Goal: Transaction & Acquisition: Purchase product/service

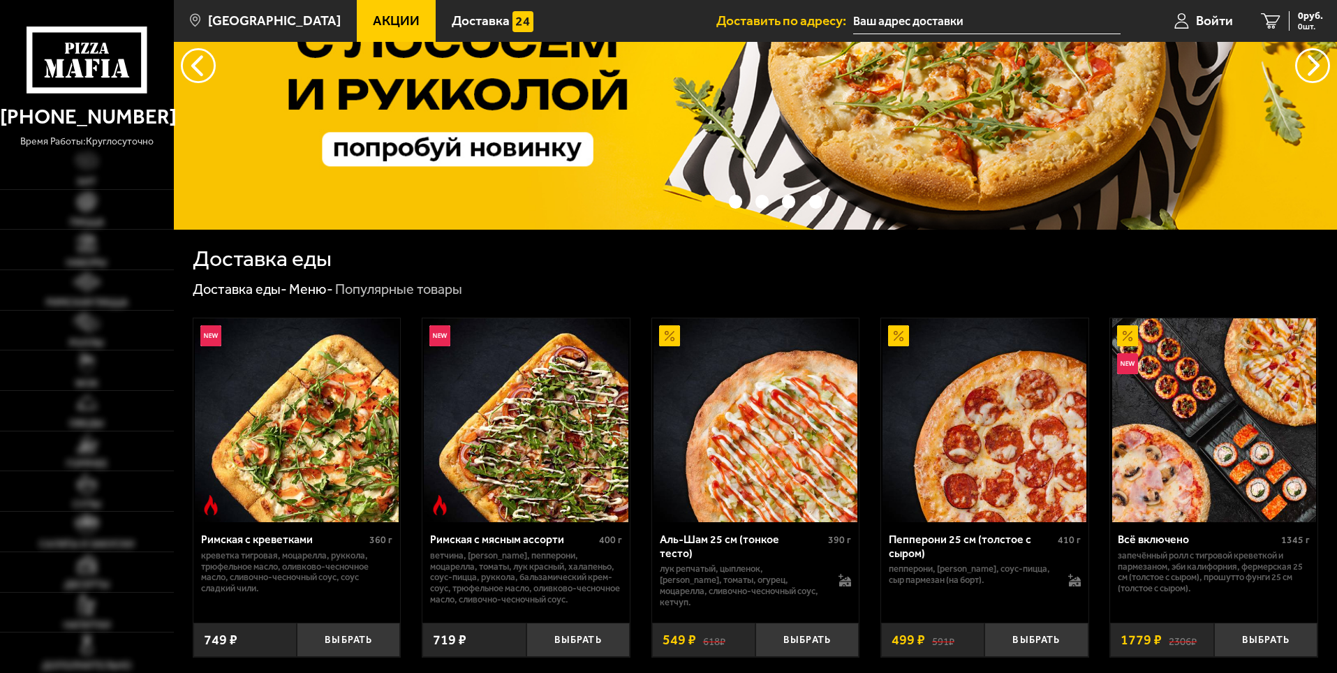
scroll to position [140, 0]
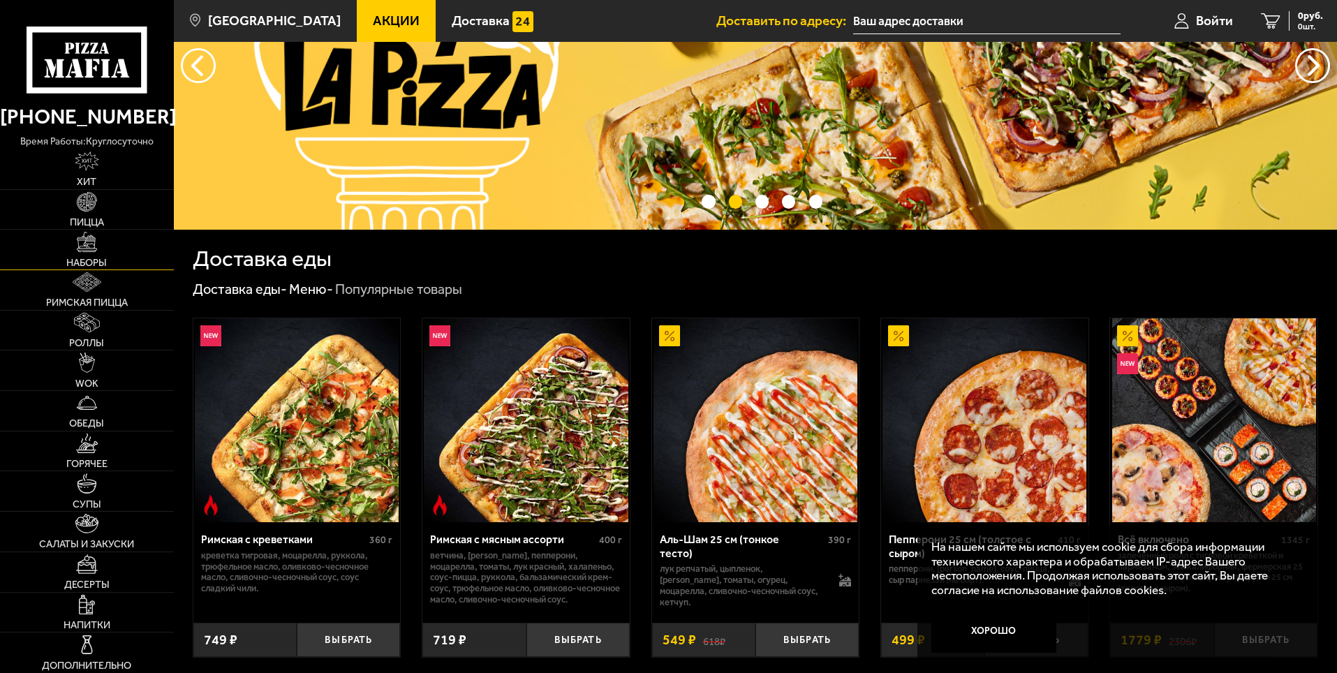
click at [94, 263] on span "Наборы" at bounding box center [86, 263] width 41 height 10
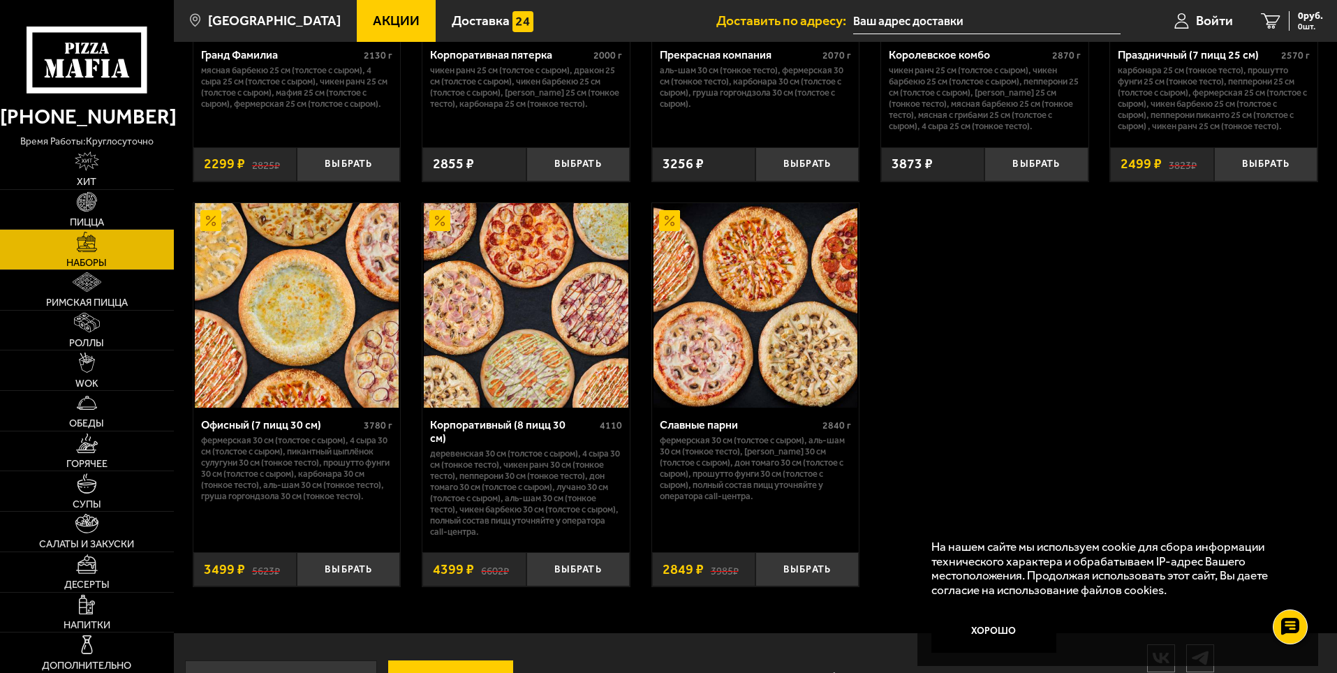
scroll to position [2120, 0]
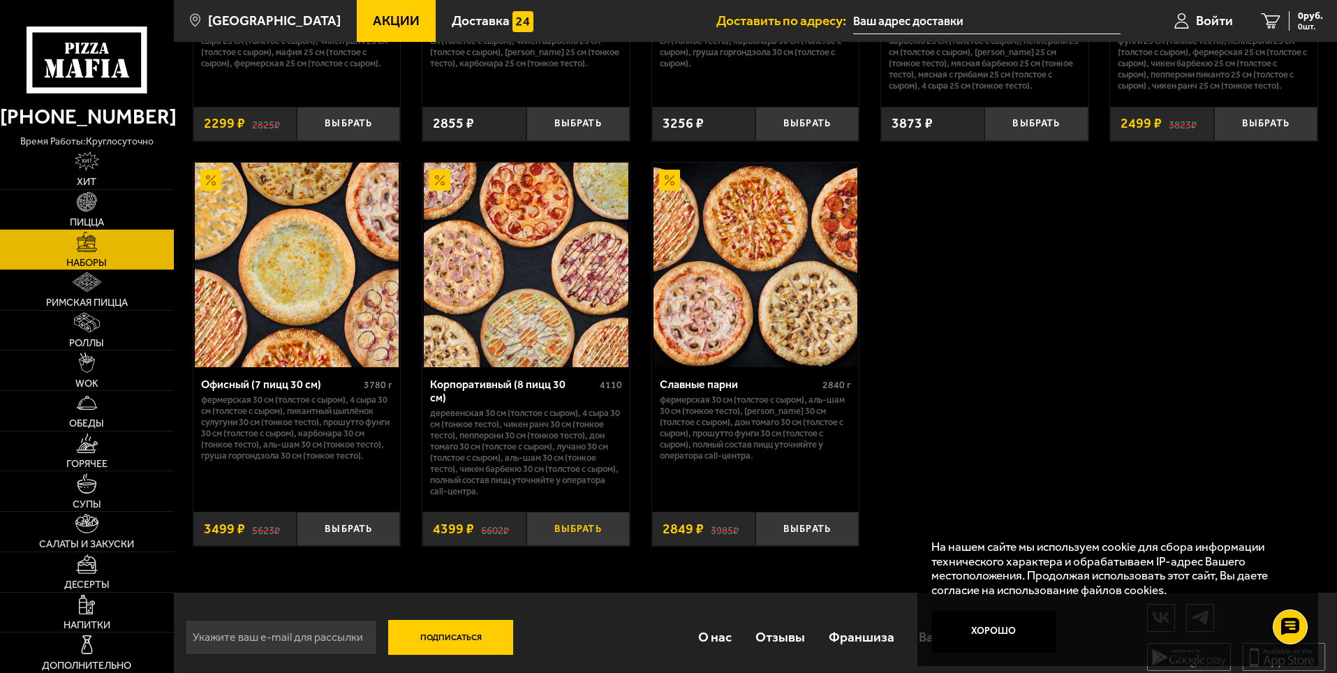
click at [575, 526] on button "Выбрать" at bounding box center [578, 529] width 103 height 34
click at [1292, 19] on span "4399 руб." at bounding box center [1302, 16] width 42 height 10
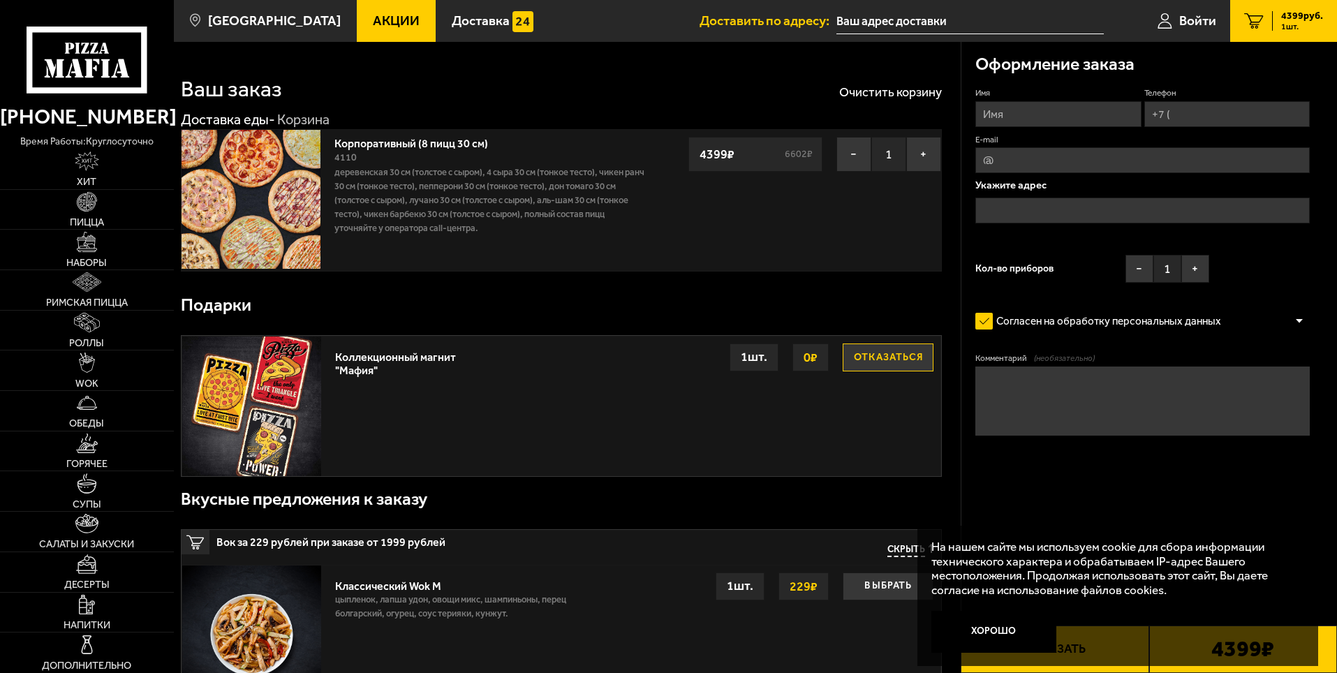
click at [1020, 112] on input "Имя" at bounding box center [1059, 114] width 166 height 26
type input "[PERSON_NAME]"
click at [1184, 104] on input "Телефон" at bounding box center [1228, 114] width 166 height 26
click at [1177, 121] on input "Телефон" at bounding box center [1228, 114] width 166 height 26
type input "[PHONE_NUMBER]"
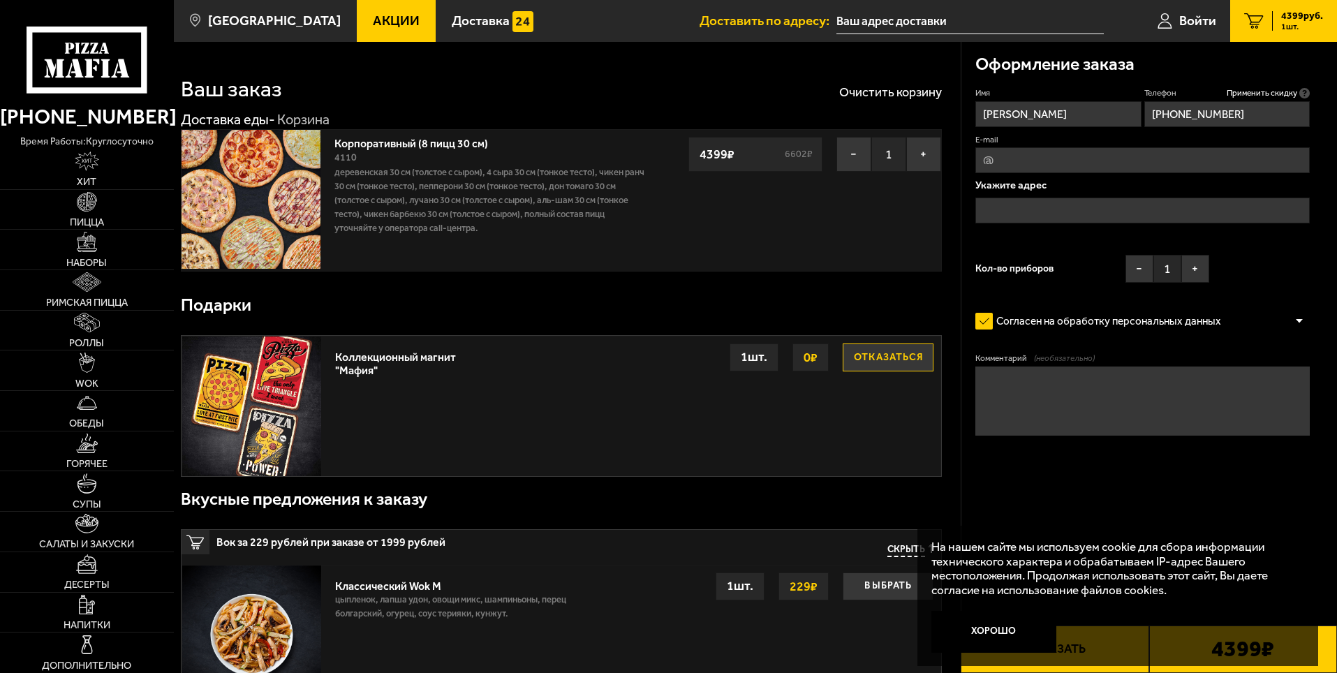
click at [1001, 158] on input "E-mail" at bounding box center [1143, 160] width 335 height 26
type input "[EMAIL_ADDRESS][DOMAIN_NAME]"
click at [1046, 203] on input "text" at bounding box center [1143, 211] width 335 height 26
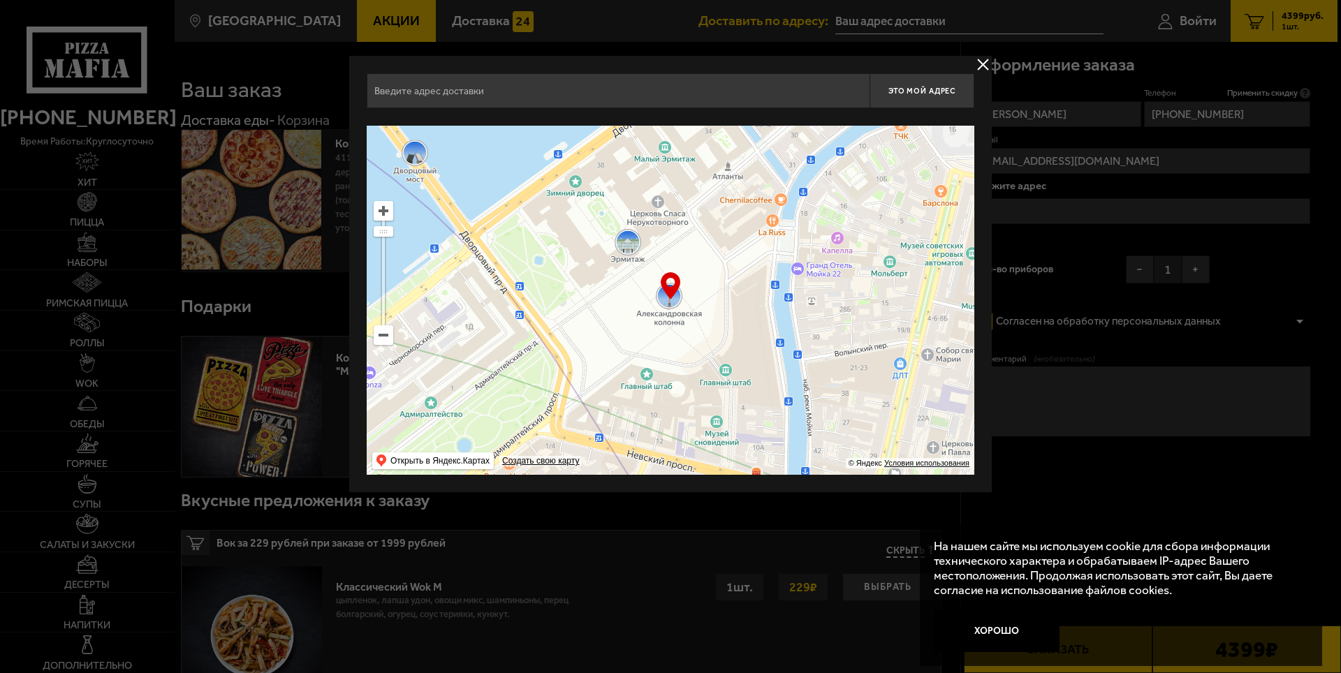
click at [513, 90] on input "text" at bounding box center [618, 90] width 503 height 35
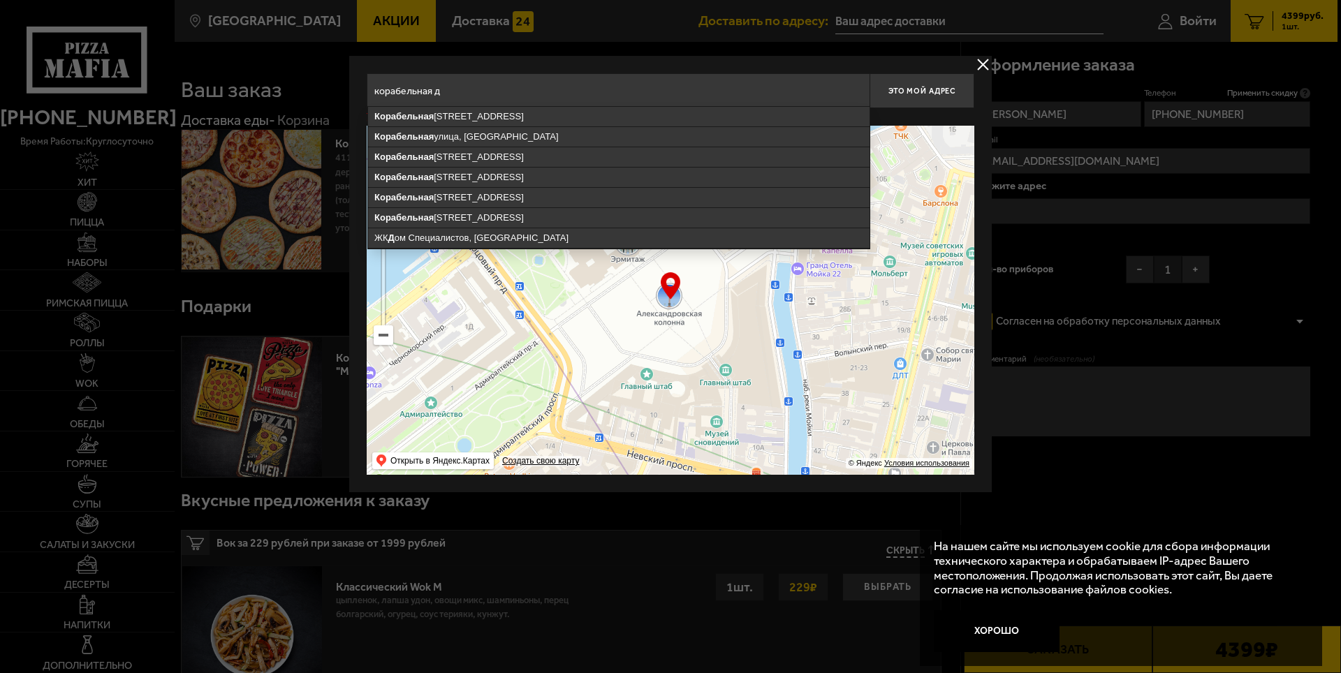
type input "корабельная д"
click at [984, 65] on button "delivery type" at bounding box center [982, 64] width 17 height 17
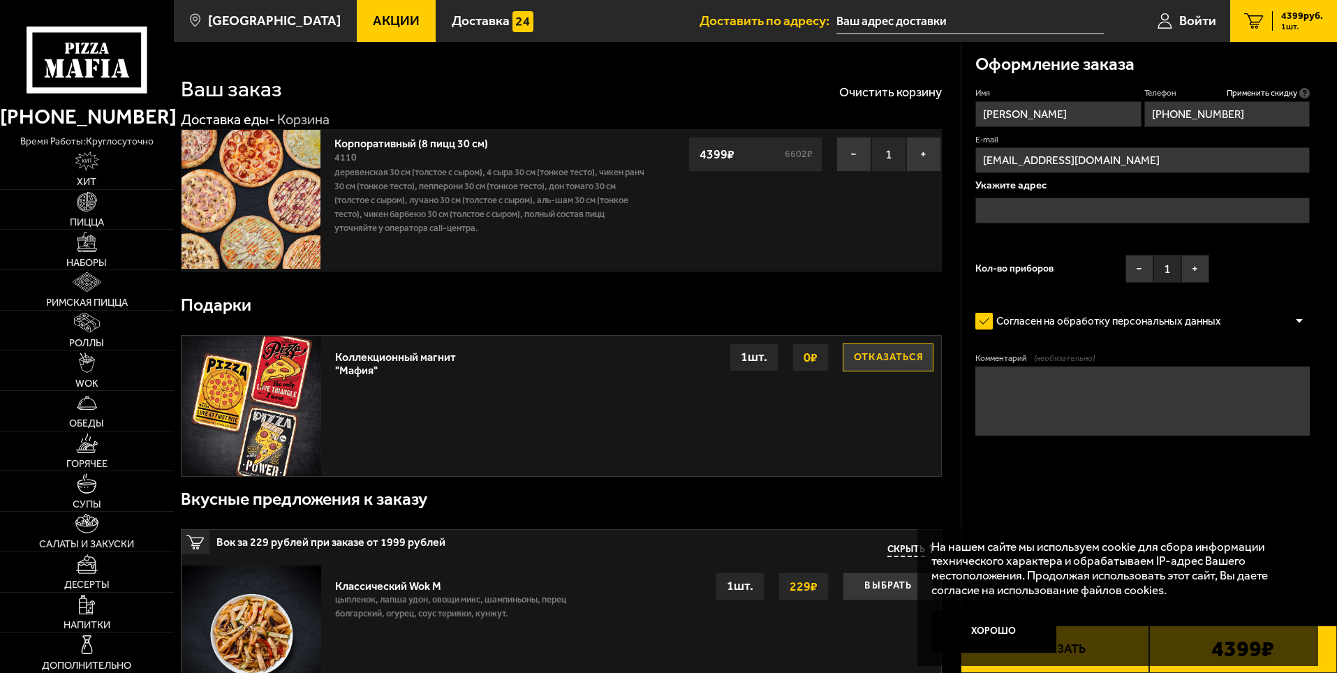
click at [1215, 210] on input "text" at bounding box center [1143, 211] width 335 height 26
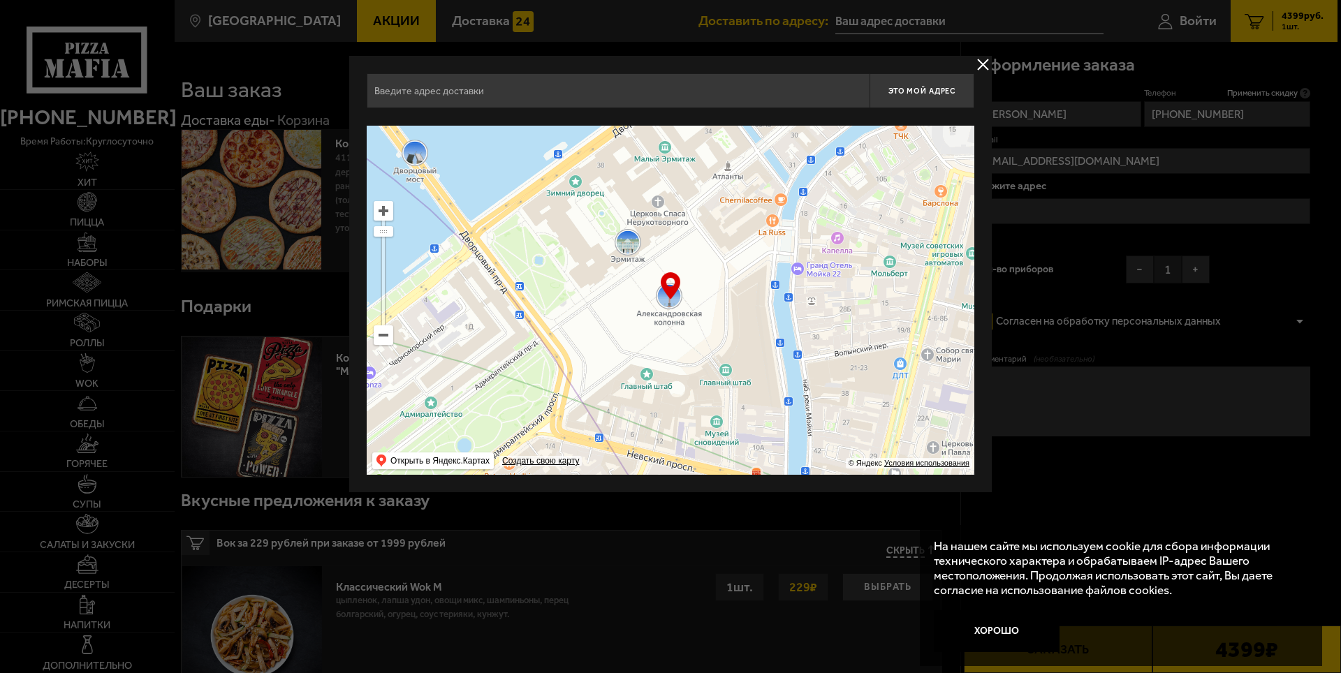
click at [381, 341] on ymaps at bounding box center [383, 335] width 18 height 18
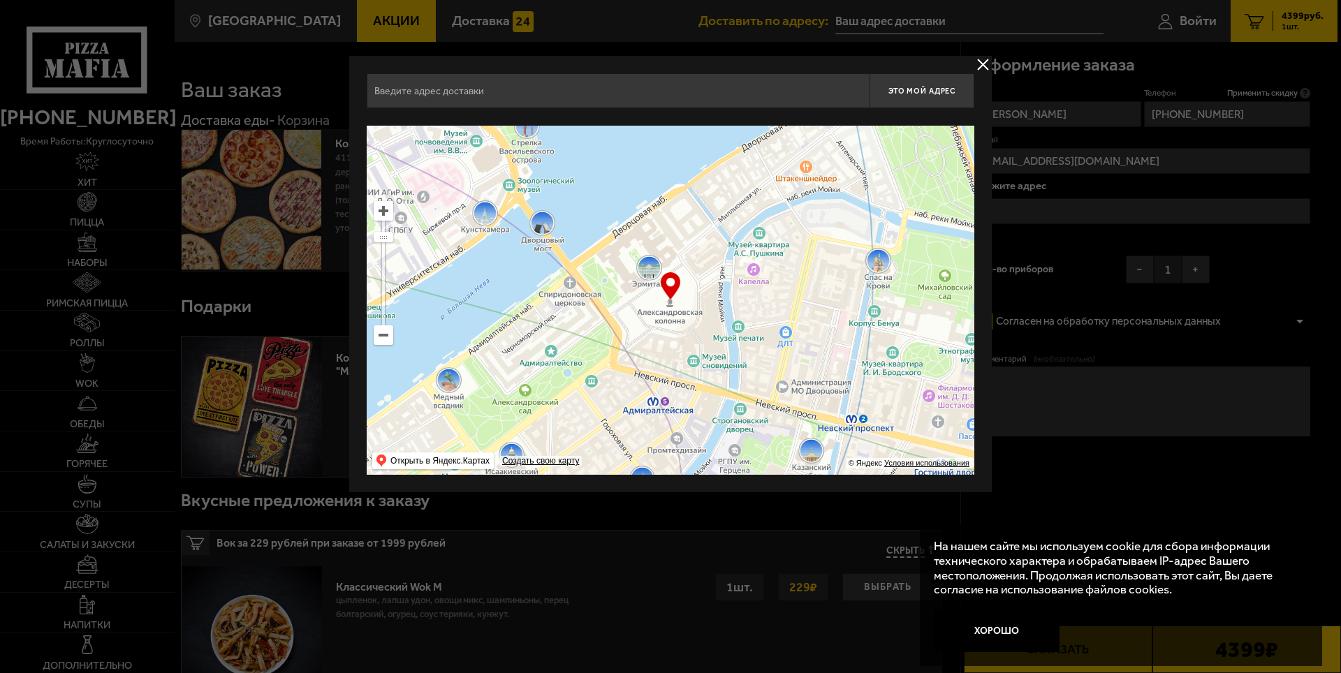
click at [385, 339] on ymaps at bounding box center [383, 335] width 18 height 18
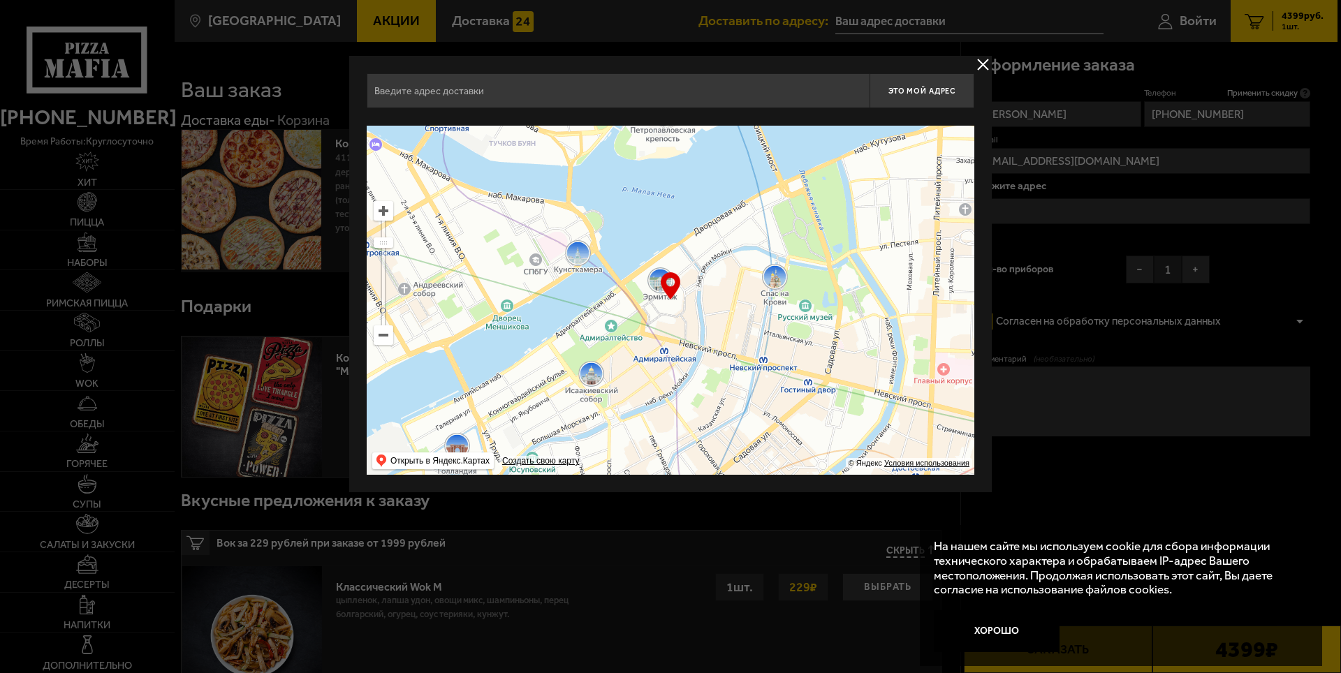
click at [388, 221] on ymaps at bounding box center [384, 273] width 20 height 144
click at [387, 212] on ymaps at bounding box center [383, 211] width 18 height 18
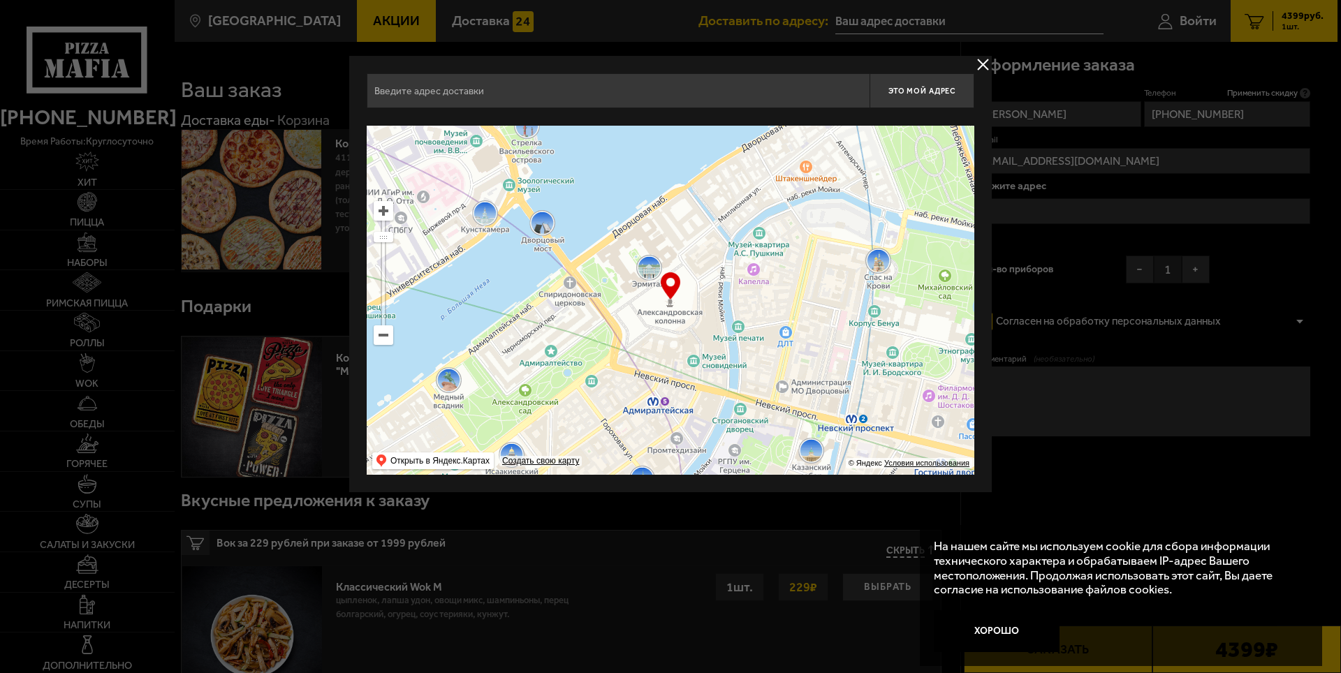
click at [382, 212] on ymaps at bounding box center [383, 211] width 18 height 18
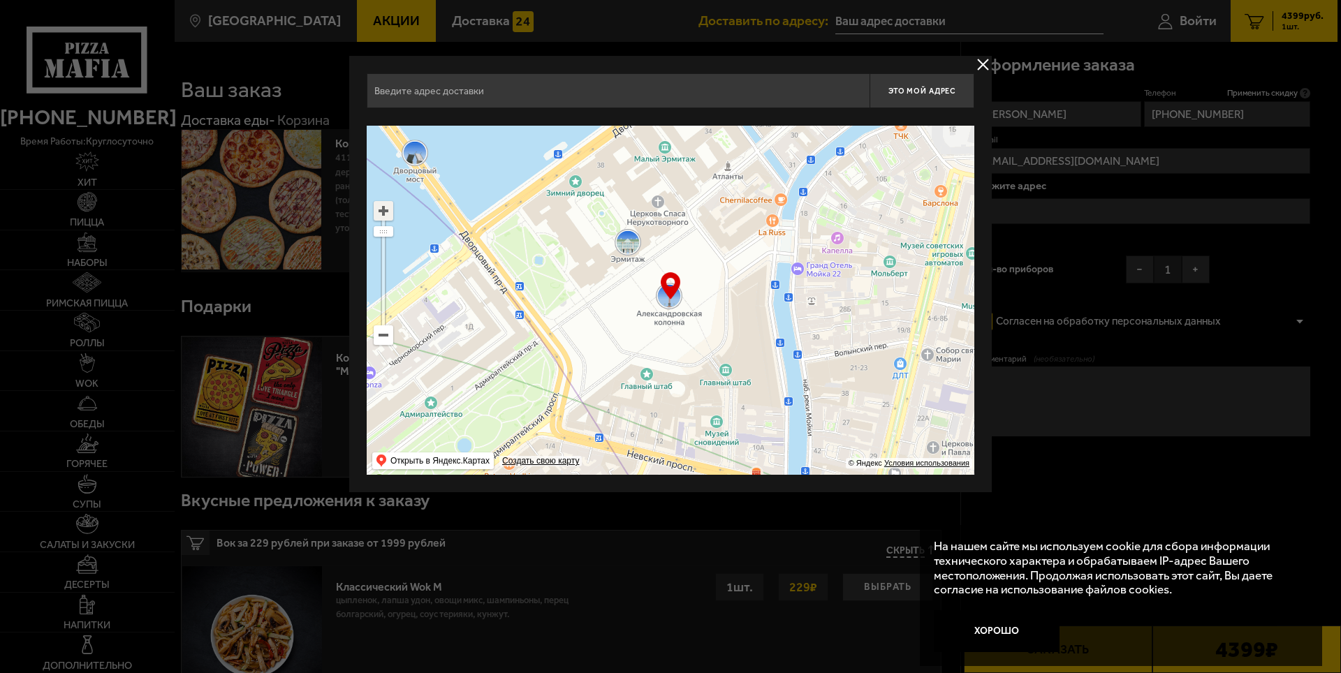
click at [384, 210] on ymaps at bounding box center [383, 211] width 18 height 18
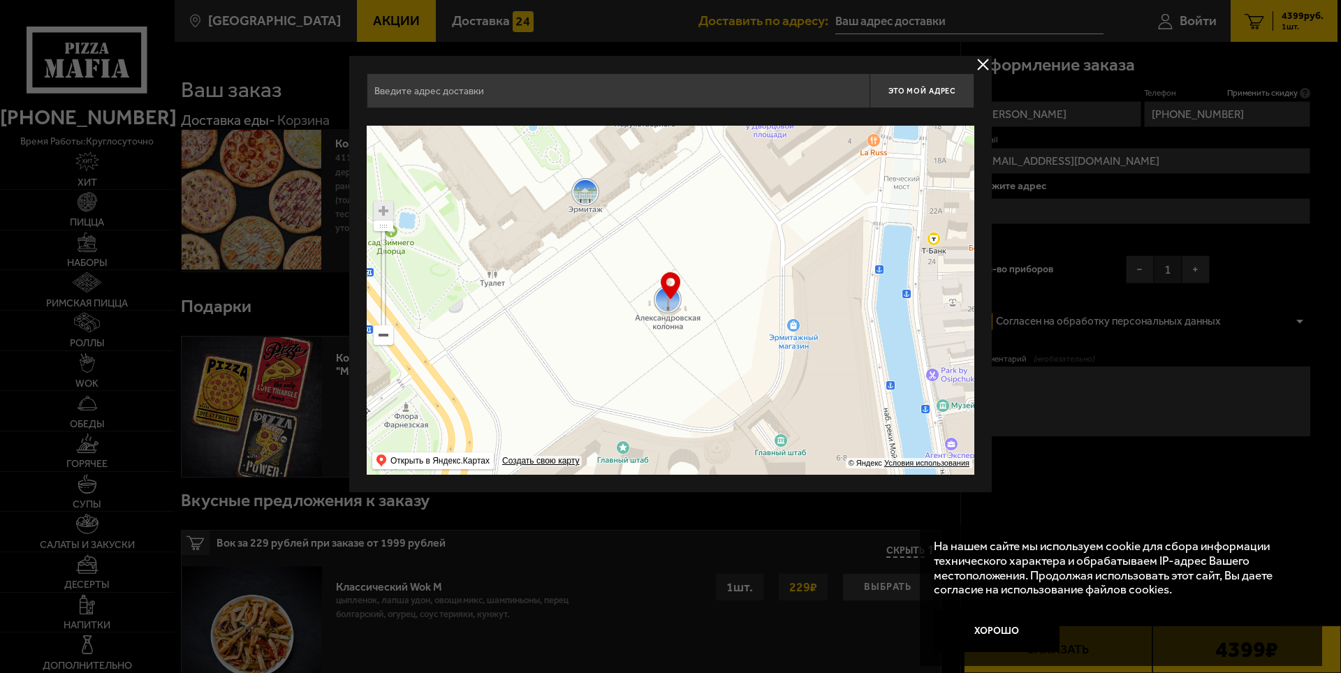
click at [381, 339] on ymaps at bounding box center [383, 335] width 18 height 18
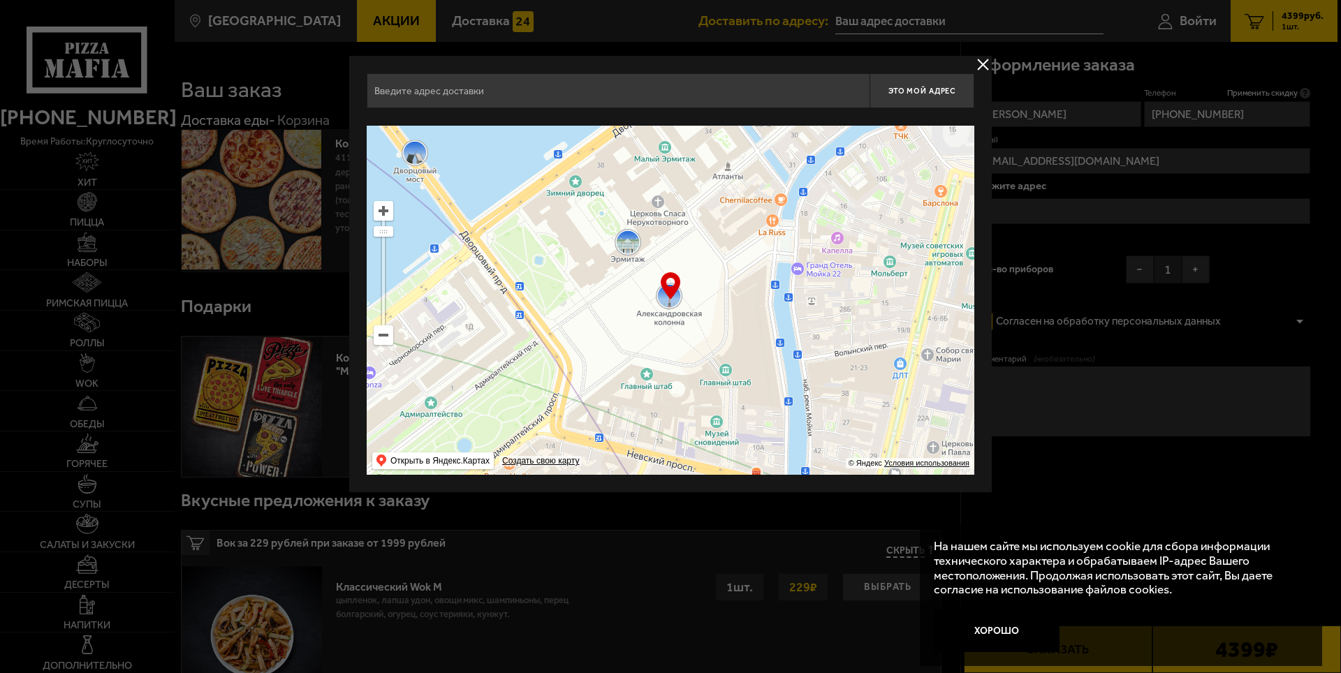
click at [414, 89] on input "text" at bounding box center [618, 90] width 503 height 35
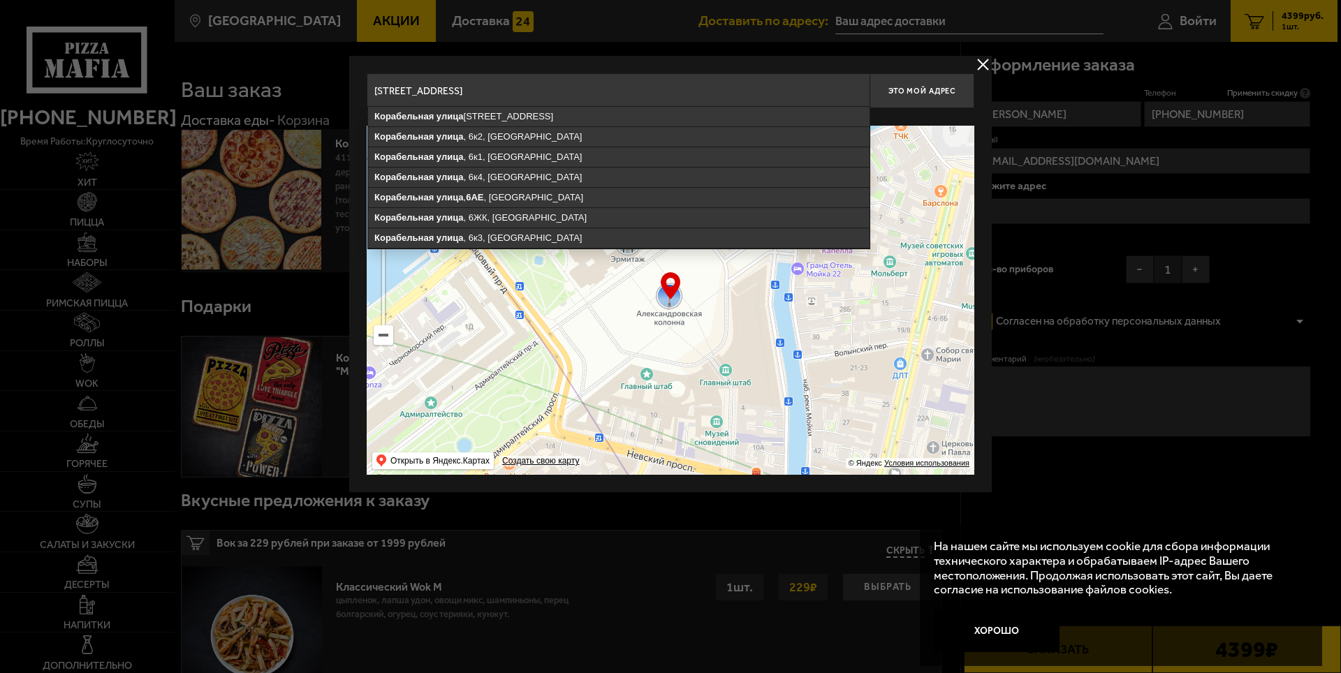
click at [550, 89] on input "[STREET_ADDRESS]" at bounding box center [618, 90] width 503 height 35
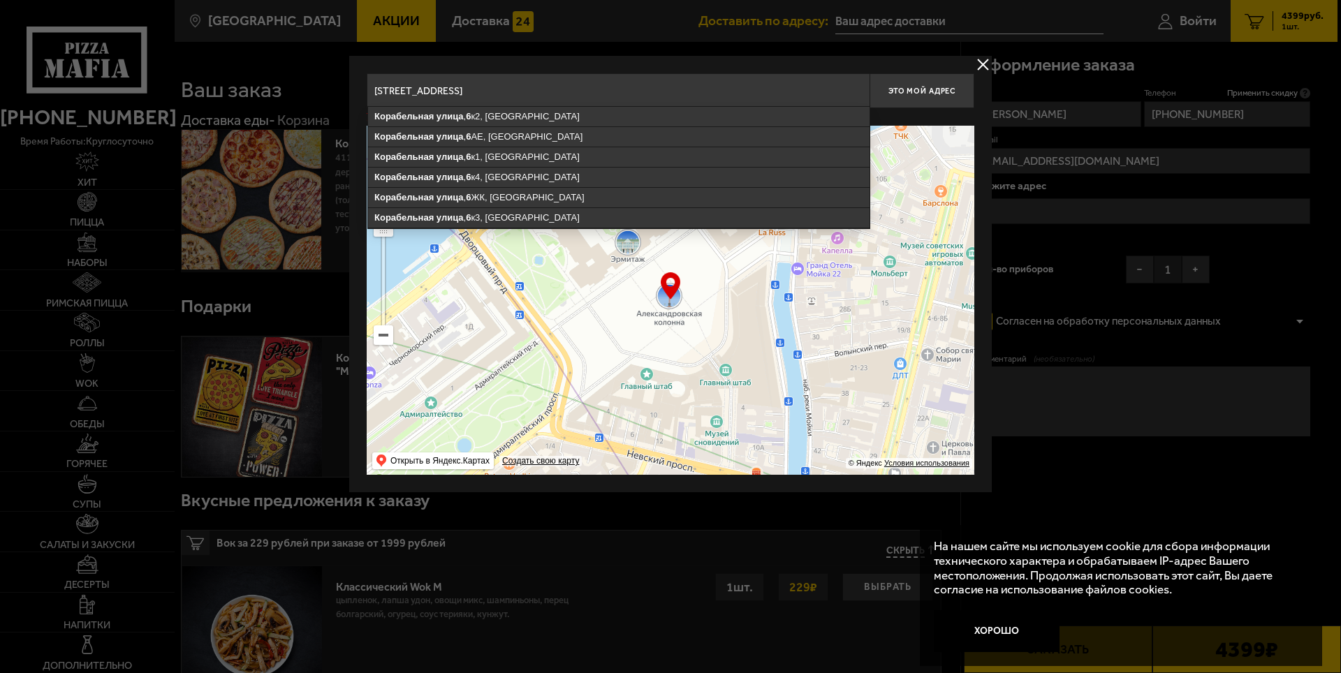
click at [629, 87] on input "[STREET_ADDRESS]" at bounding box center [618, 90] width 503 height 35
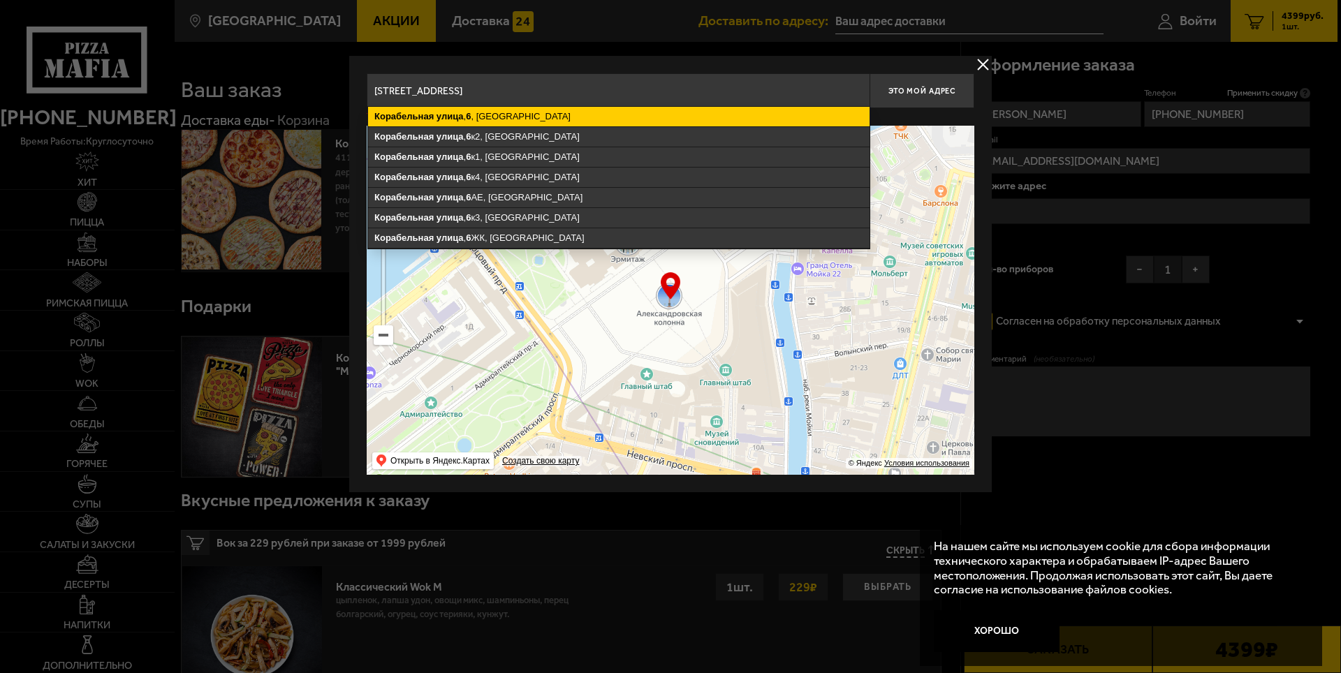
click at [477, 117] on ymaps "[STREET_ADDRESS]" at bounding box center [618, 117] width 501 height 20
type input "[STREET_ADDRESS]"
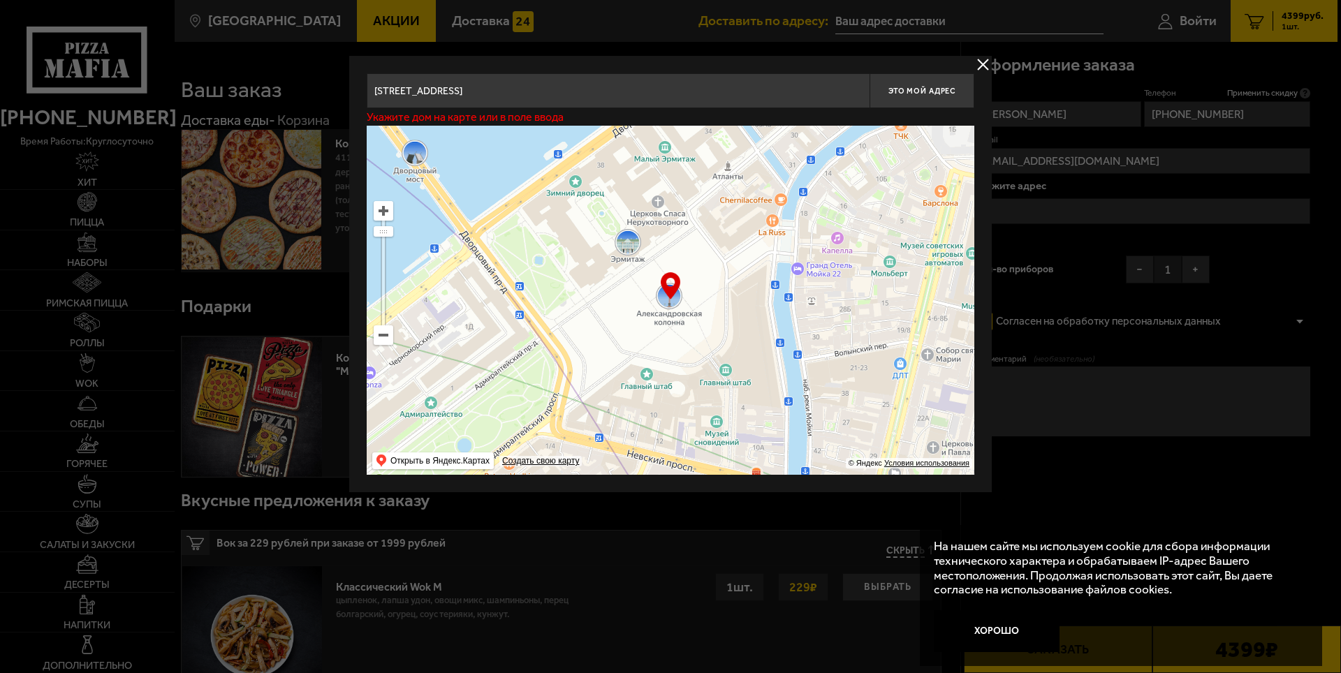
type input "[STREET_ADDRESS]"
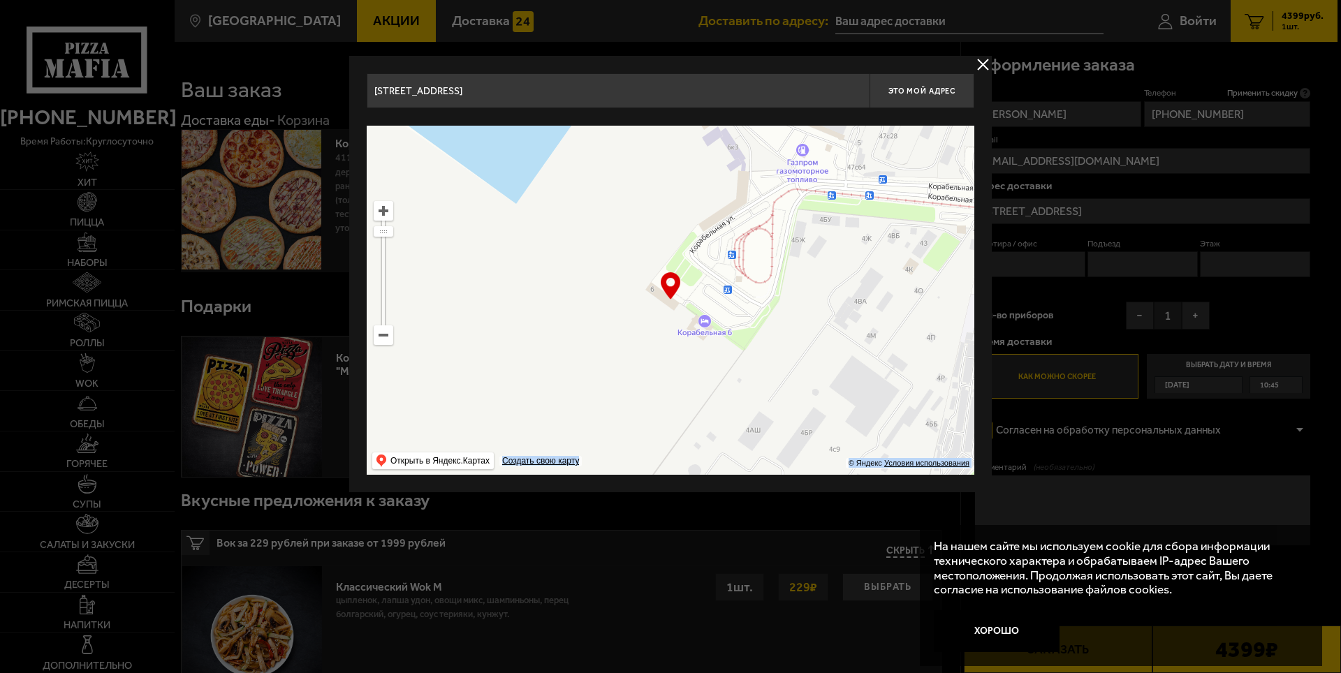
drag, startPoint x: 670, startPoint y: 293, endPoint x: 738, endPoint y: 374, distance: 106.0
click at [738, 374] on div "… © Яндекс Условия использования Открыть в Яндекс.Картах Создать свою карту" at bounding box center [671, 300] width 608 height 349
click at [742, 361] on ymaps at bounding box center [671, 300] width 608 height 349
click at [753, 341] on ymaps at bounding box center [671, 300] width 608 height 349
click at [732, 374] on ymaps at bounding box center [671, 300] width 608 height 349
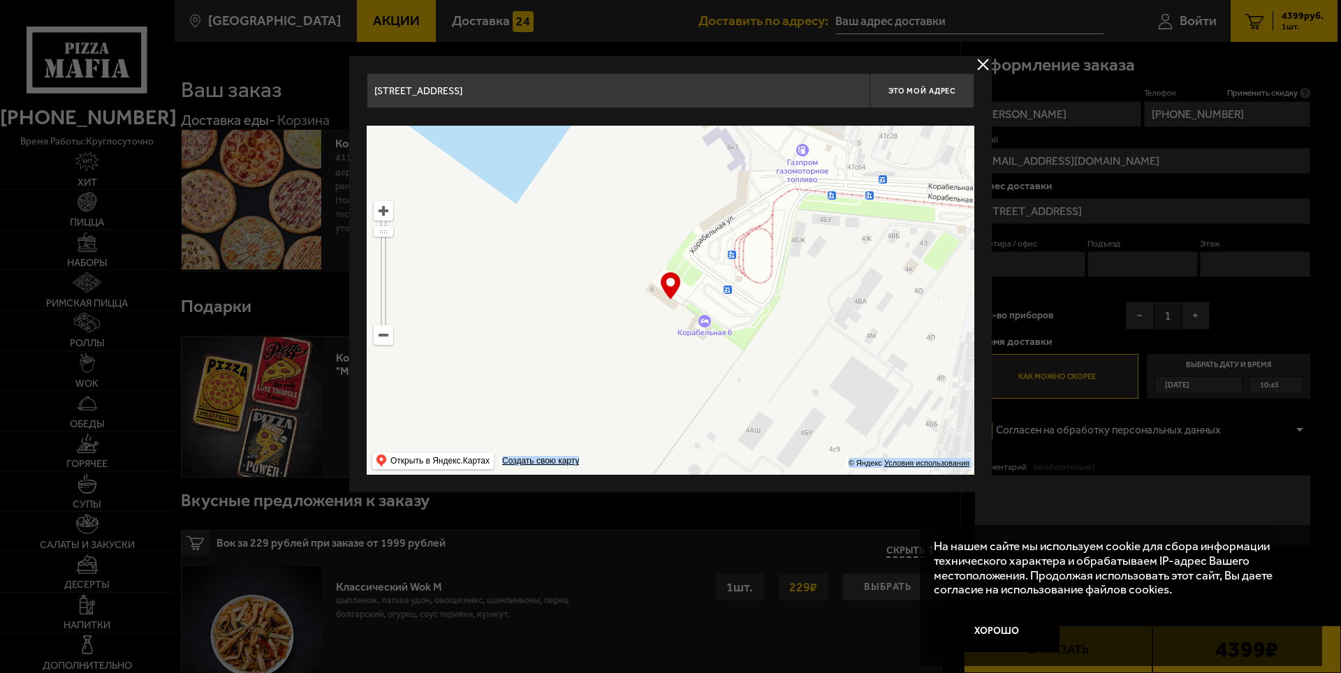
click at [732, 374] on ymaps at bounding box center [671, 300] width 608 height 349
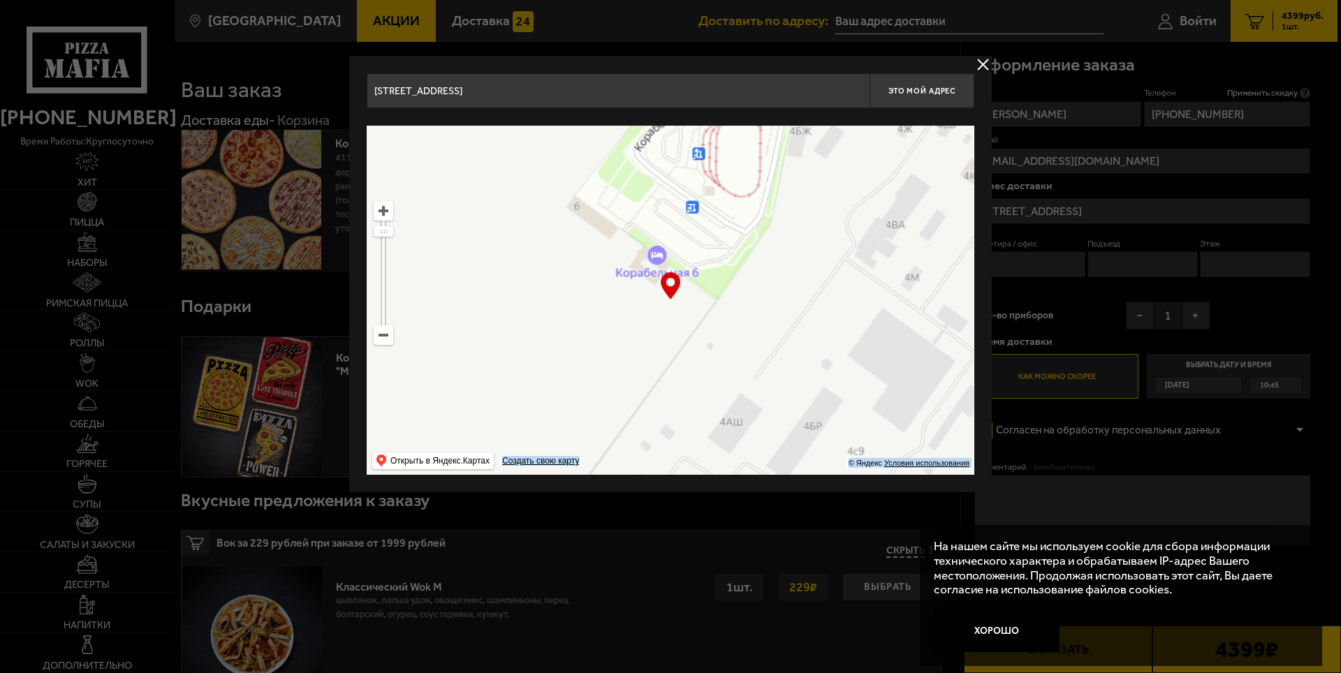
click at [732, 374] on ymaps at bounding box center [671, 300] width 608 height 349
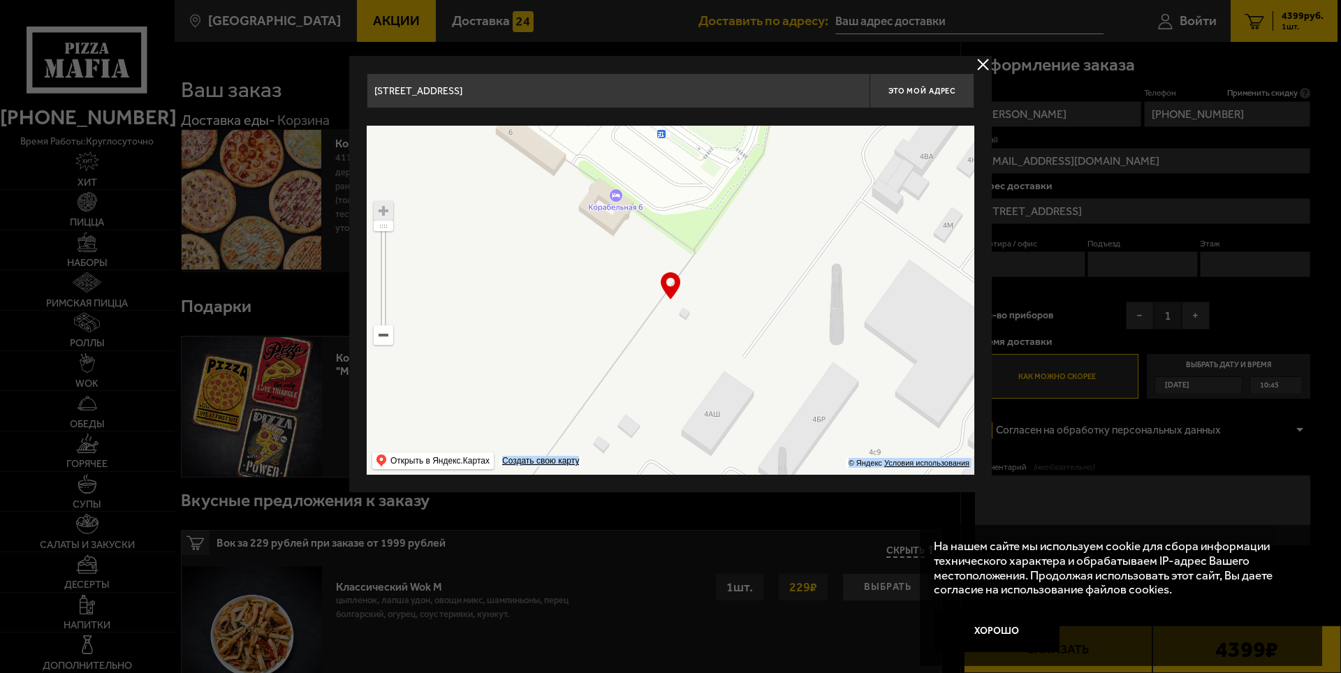
click at [382, 339] on ymaps at bounding box center [383, 335] width 18 height 18
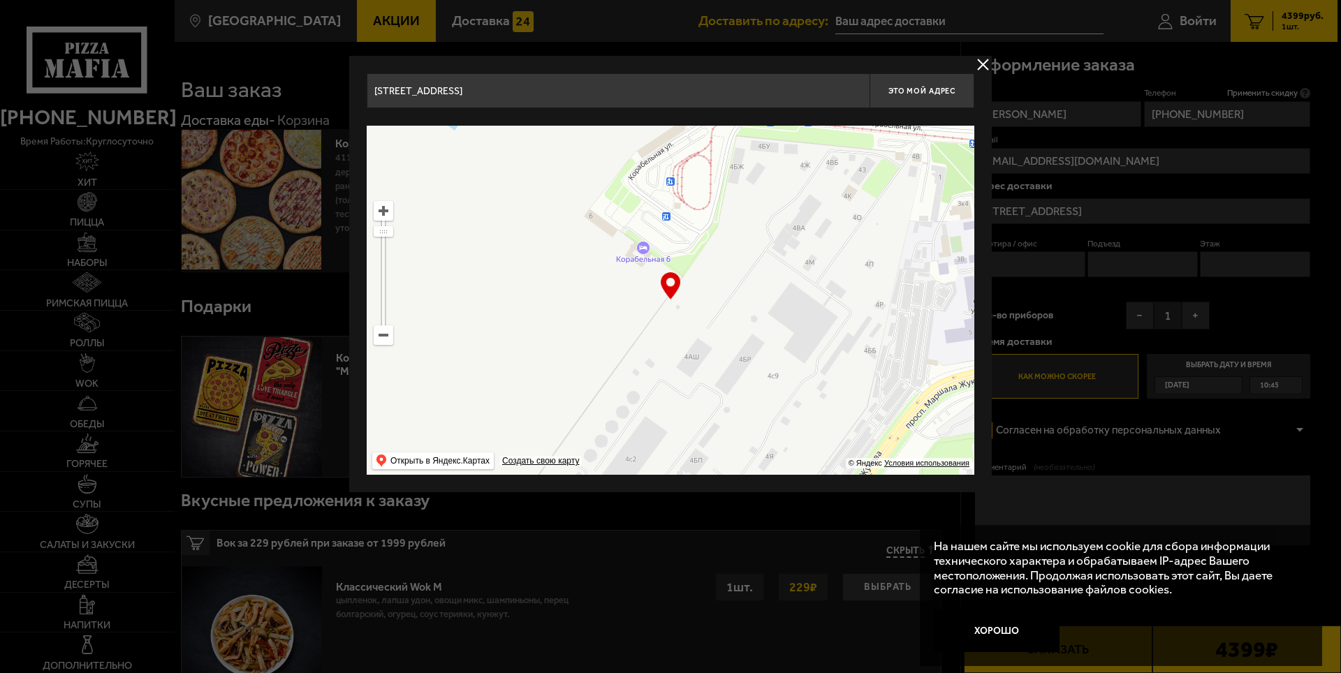
click at [571, 87] on input "[STREET_ADDRESS]" at bounding box center [618, 90] width 503 height 35
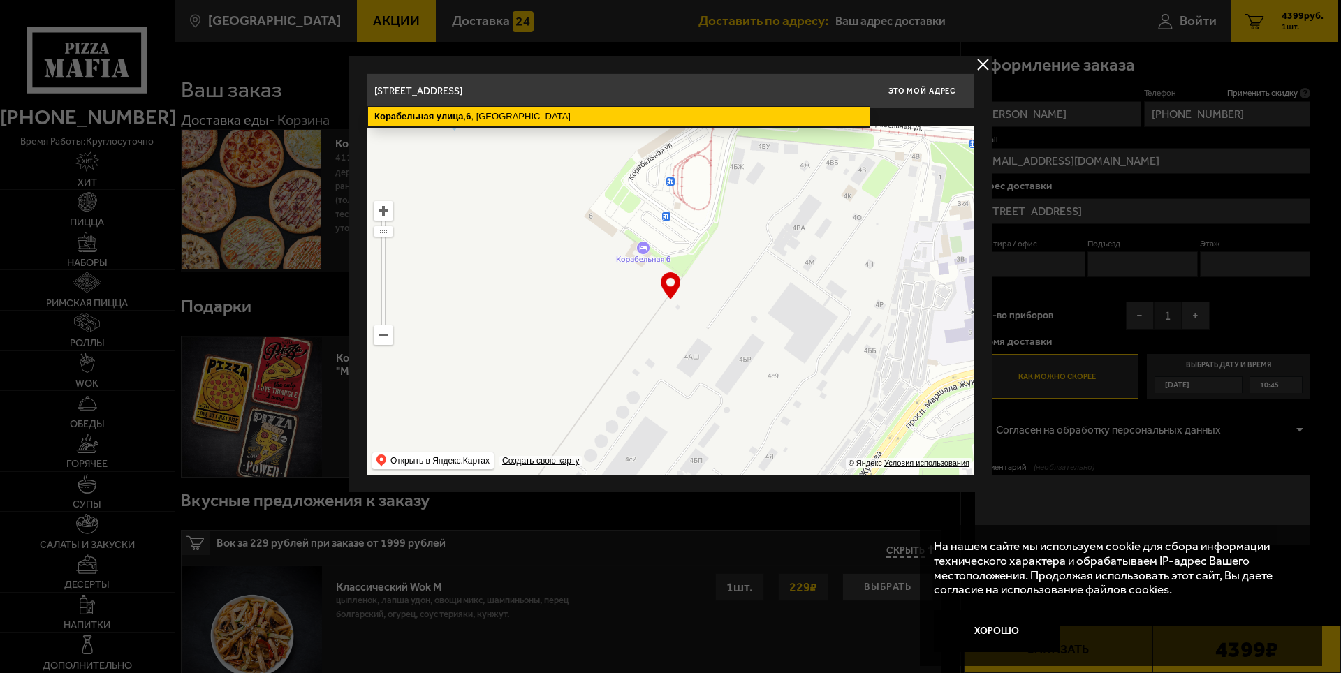
click at [603, 116] on ymaps "[STREET_ADDRESS]" at bounding box center [618, 117] width 501 height 20
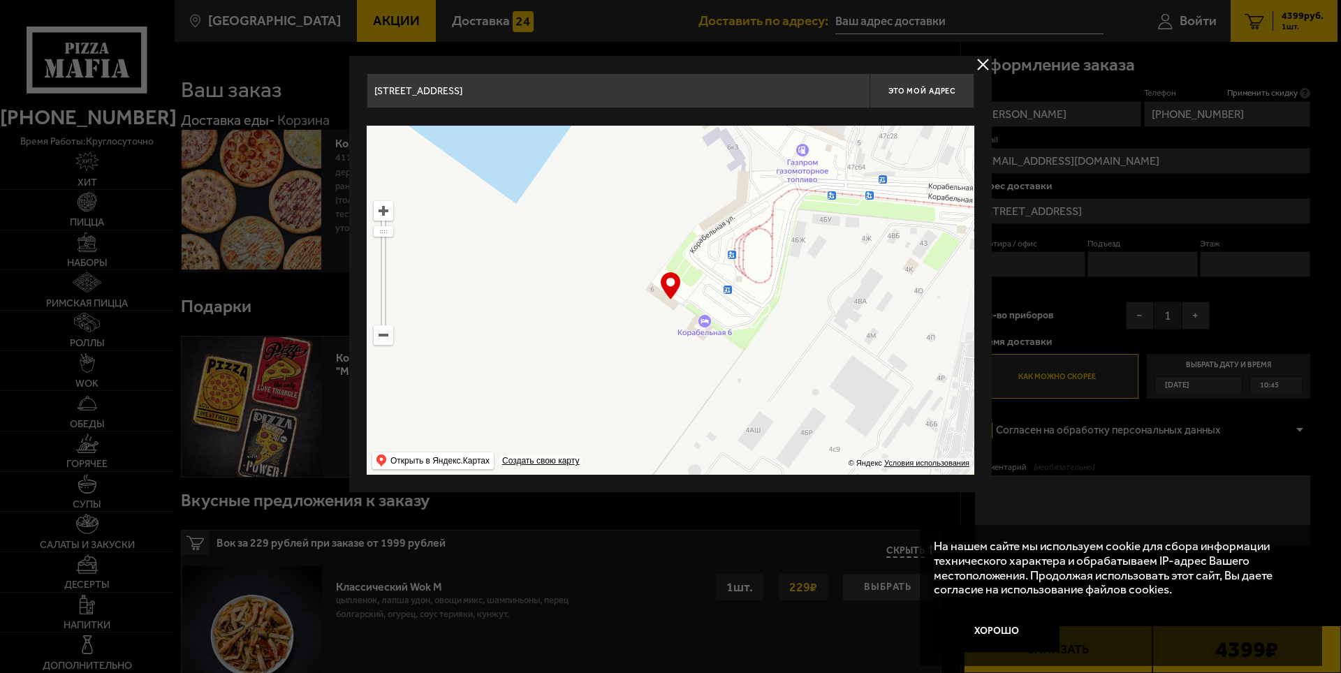
click at [630, 96] on input "[STREET_ADDRESS]" at bounding box center [618, 90] width 503 height 35
click at [687, 94] on input "[STREET_ADDRESS]" at bounding box center [618, 90] width 503 height 35
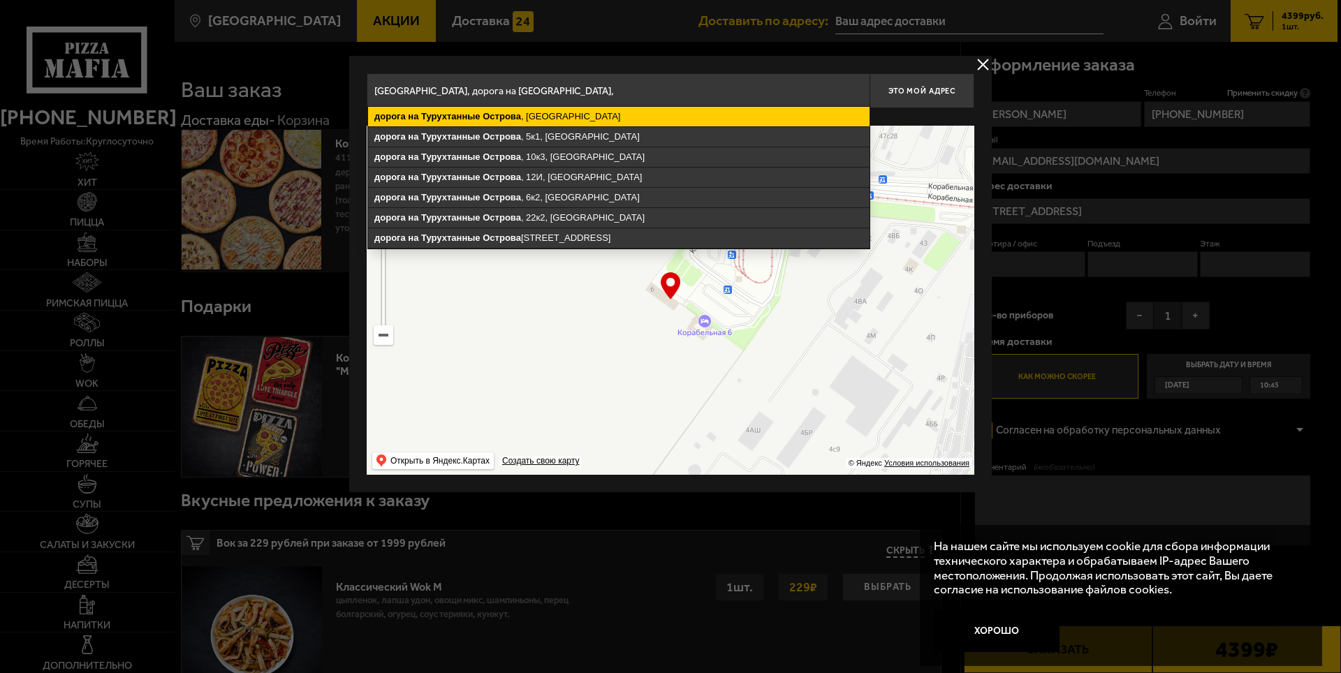
click at [633, 121] on ymaps "дорога на [GEOGRAPHIC_DATA] , [GEOGRAPHIC_DATA]" at bounding box center [618, 117] width 501 height 20
type input "[GEOGRAPHIC_DATA], дорога на [GEOGRAPHIC_DATA]"
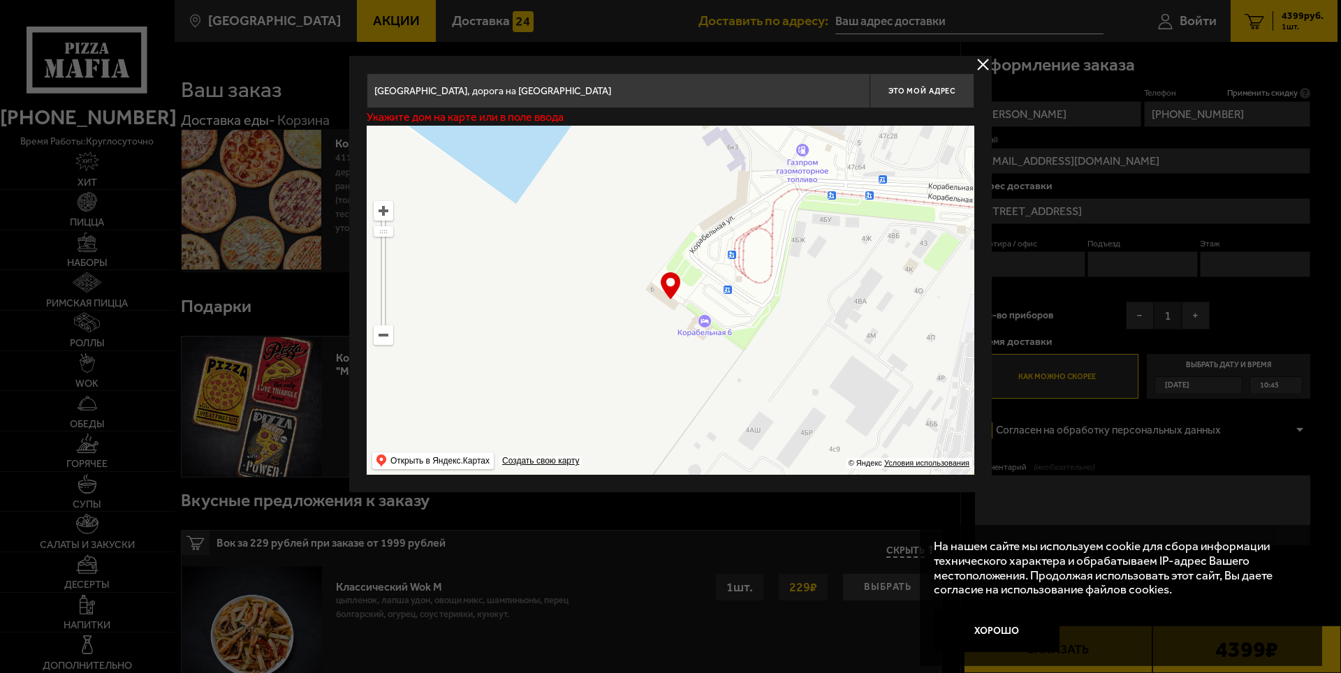
click at [644, 93] on input "[GEOGRAPHIC_DATA], дорога на [GEOGRAPHIC_DATA]" at bounding box center [618, 90] width 503 height 35
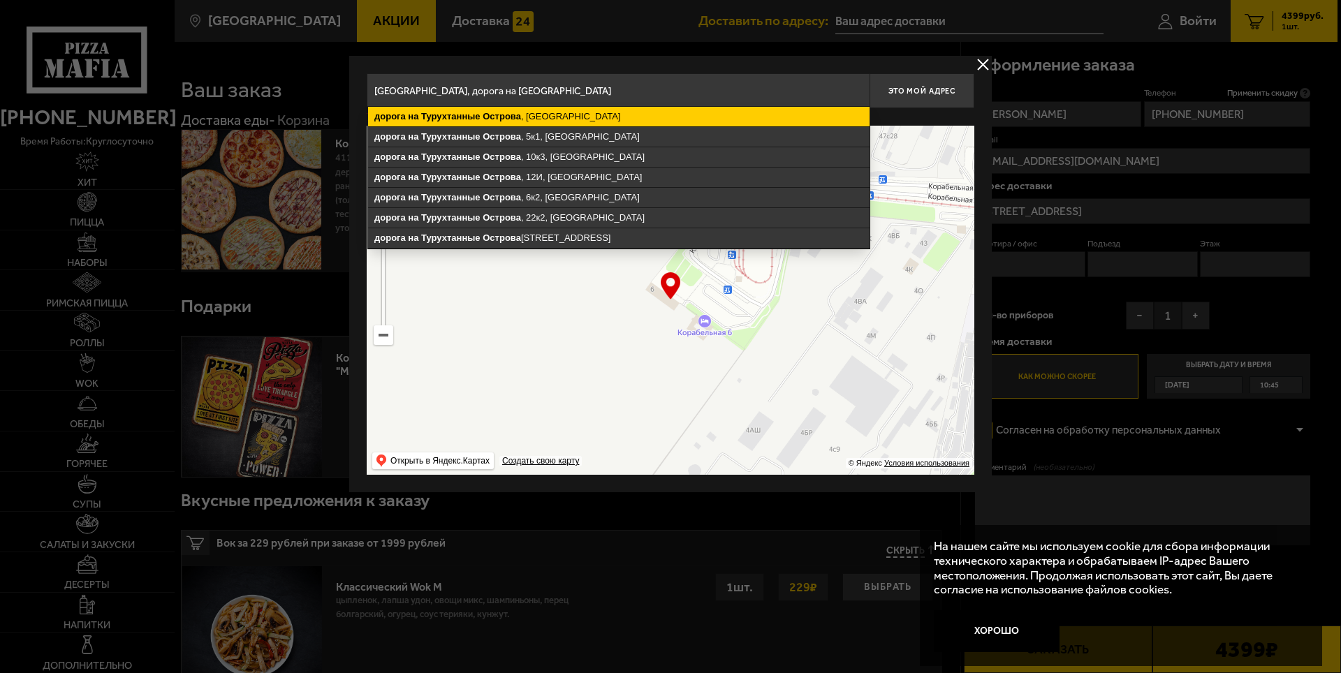
click at [633, 116] on ymaps "дорога на [GEOGRAPHIC_DATA] , [GEOGRAPHIC_DATA]" at bounding box center [618, 117] width 501 height 20
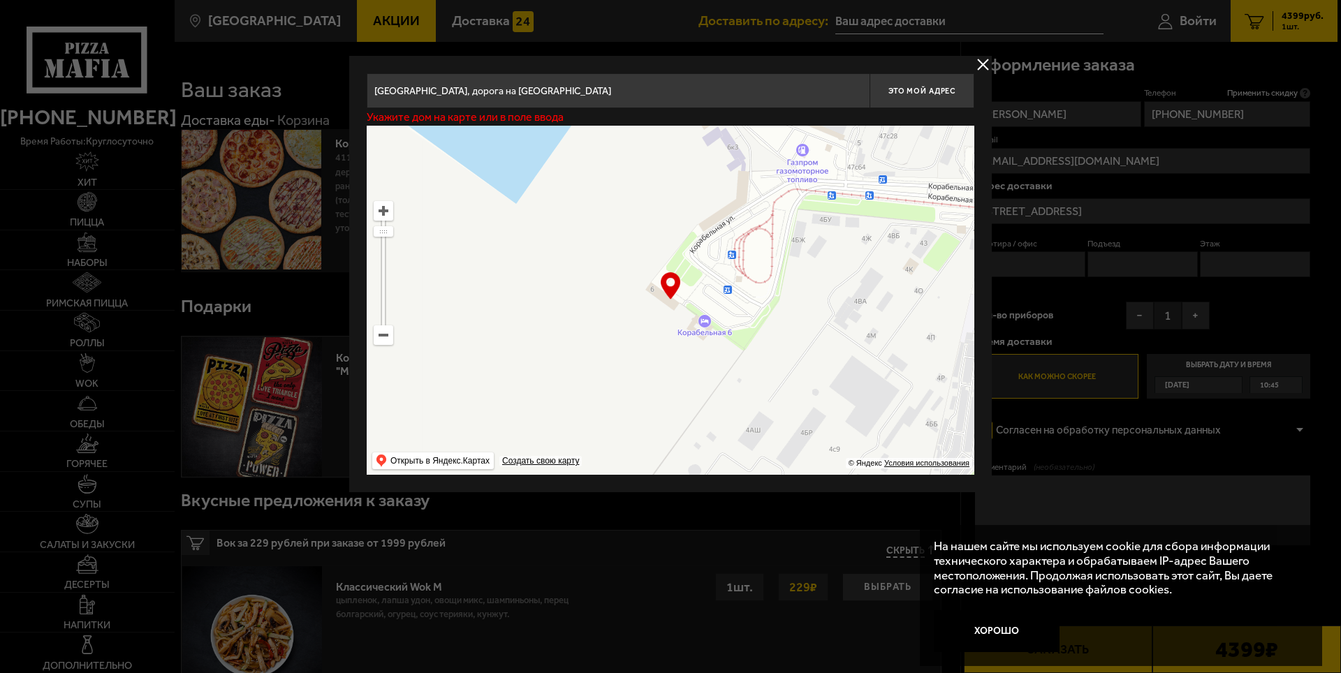
click at [656, 97] on input "[GEOGRAPHIC_DATA], дорога на [GEOGRAPHIC_DATA]" at bounding box center [618, 90] width 503 height 35
